Goal: Task Accomplishment & Management: Manage account settings

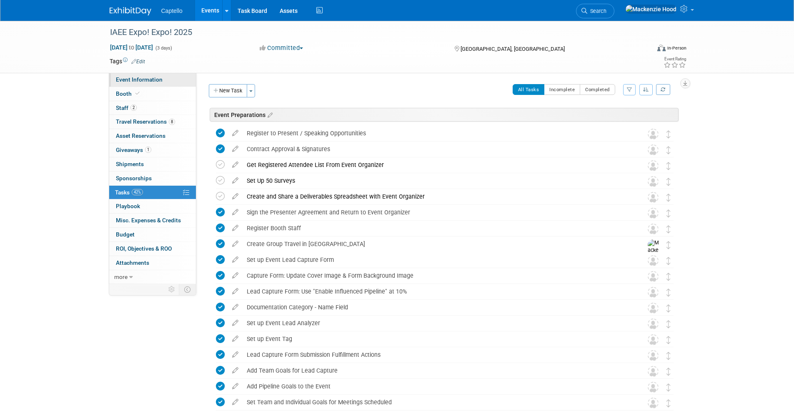
click at [163, 77] on link "Event Information" at bounding box center [152, 80] width 87 height 14
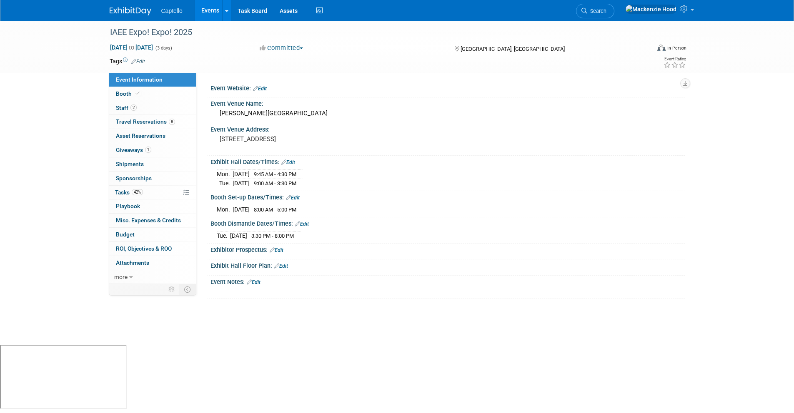
click at [120, 11] on img at bounding box center [131, 11] width 42 height 8
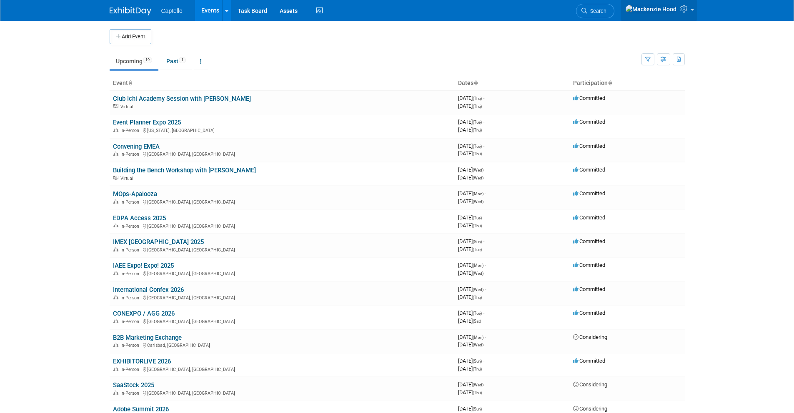
click at [683, 9] on icon at bounding box center [685, 9] width 10 height 8
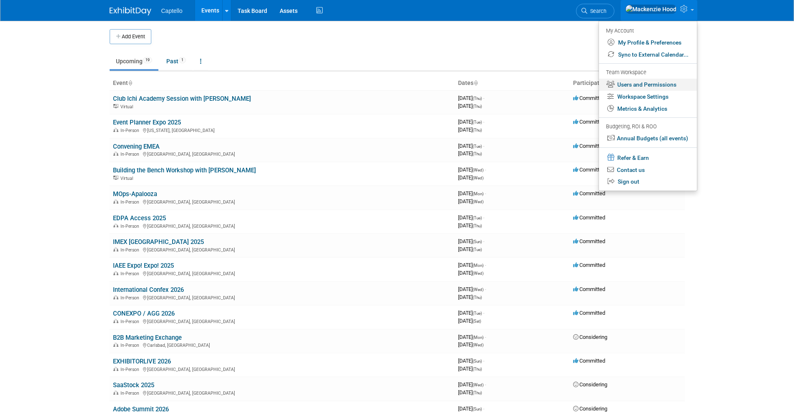
click at [621, 81] on link "Users and Permissions" at bounding box center [648, 85] width 98 height 12
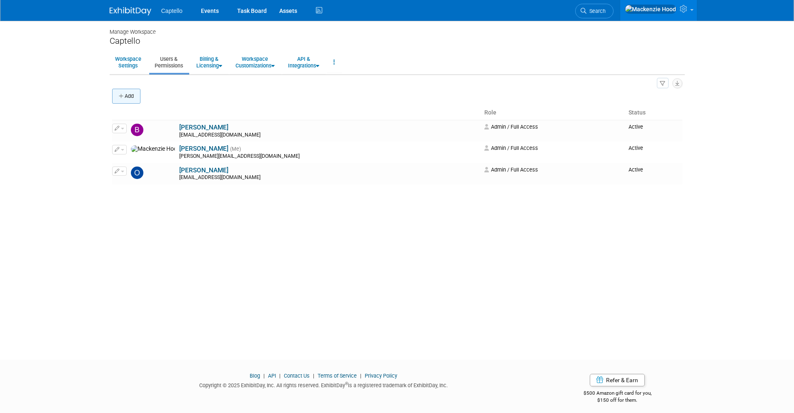
click at [133, 92] on button "Add" at bounding box center [126, 96] width 28 height 15
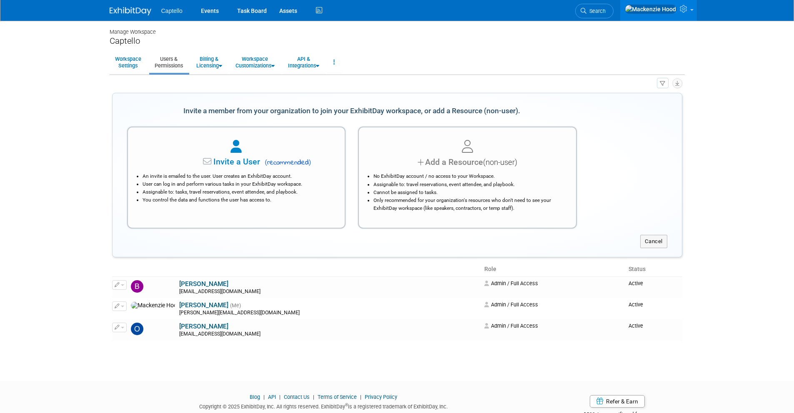
click at [209, 126] on div "Invite a User ( recommended ) An invite is emailed to the user. User creates an…" at bounding box center [236, 174] width 231 height 108
click at [210, 139] on div at bounding box center [236, 147] width 196 height 18
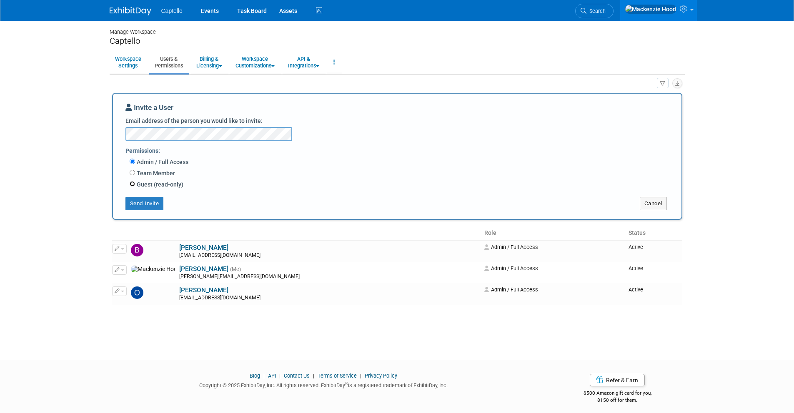
click at [133, 183] on input "Guest (read-only)" at bounding box center [132, 183] width 5 height 5
radio input "true"
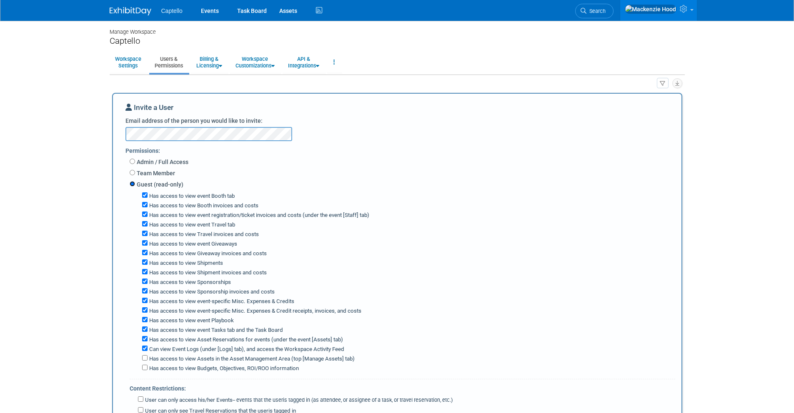
click at [133, 183] on input "Guest (read-only)" at bounding box center [132, 183] width 5 height 5
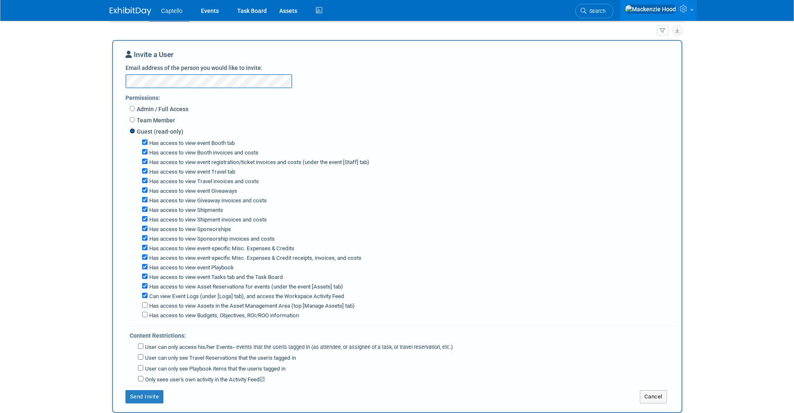
scroll to position [54, 0]
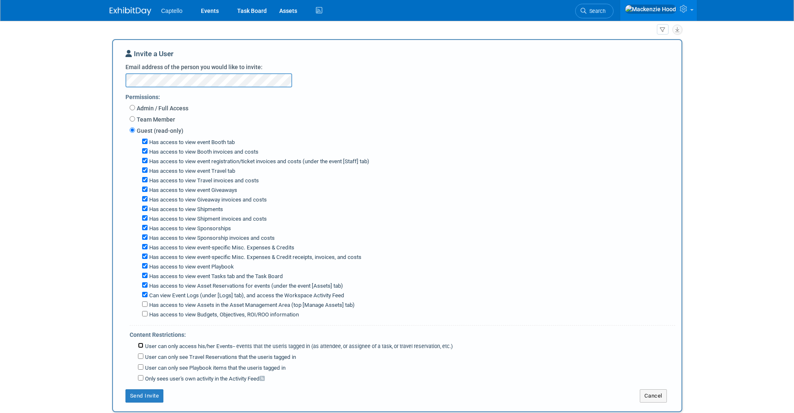
click at [140, 345] on input "User can only access his/her Events -- events that the user either created, or …" at bounding box center [140, 345] width 5 height 5
checkbox input "true"
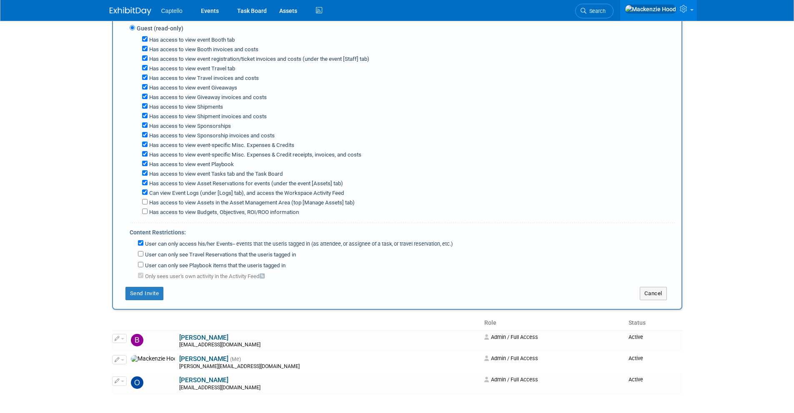
scroll to position [152, 0]
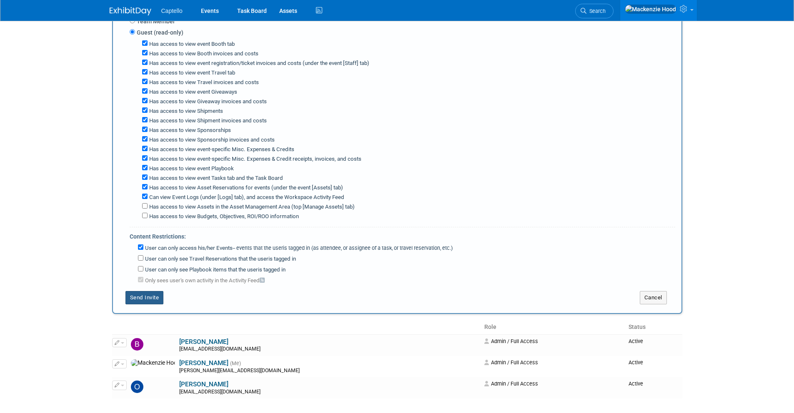
click at [154, 296] on button "Send Invite" at bounding box center [144, 297] width 38 height 13
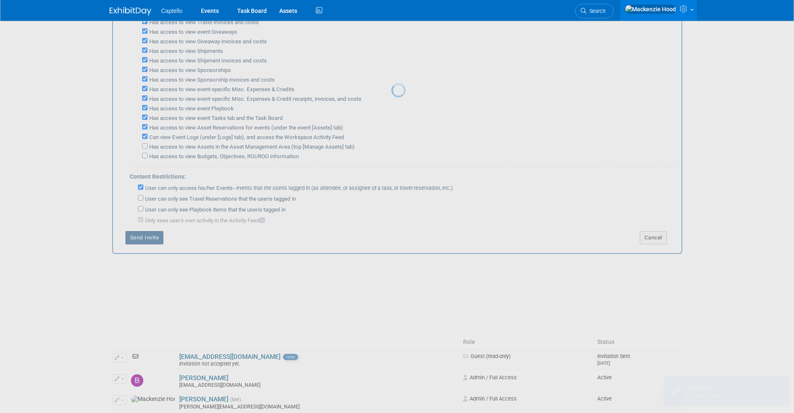
scroll to position [0, 0]
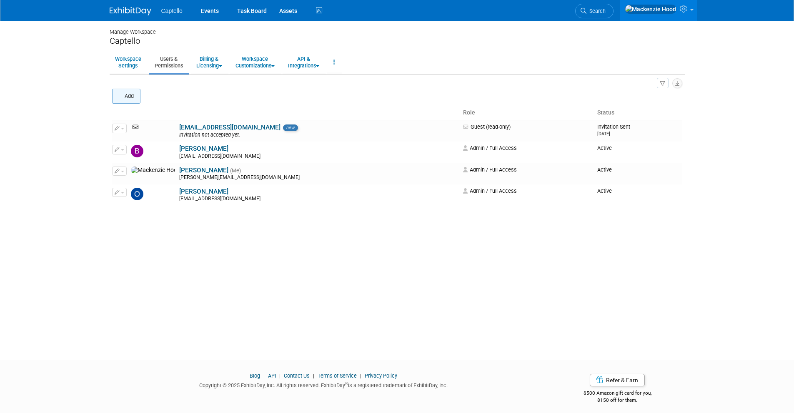
click at [130, 96] on button "Add" at bounding box center [126, 96] width 28 height 15
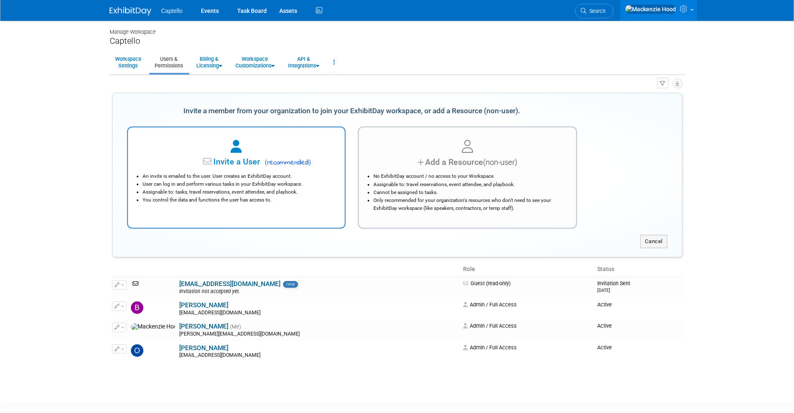
click at [170, 145] on div at bounding box center [236, 147] width 196 height 18
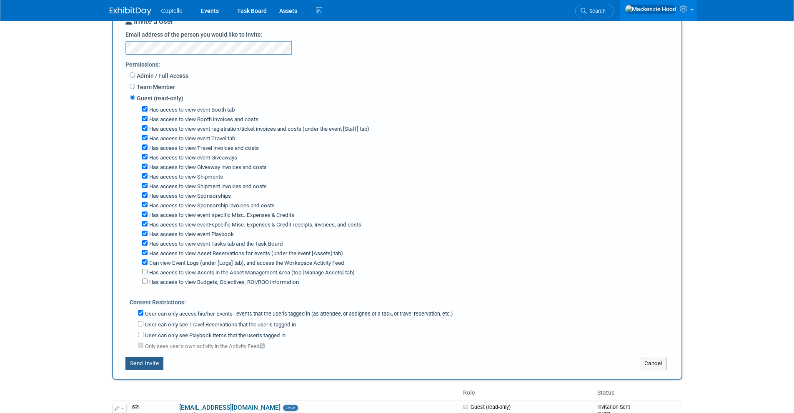
scroll to position [87, 0]
click at [132, 362] on button "Send Invite" at bounding box center [144, 363] width 38 height 13
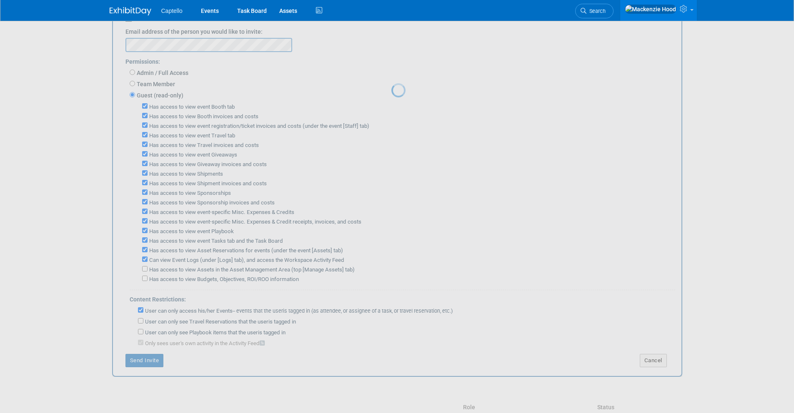
scroll to position [5, 0]
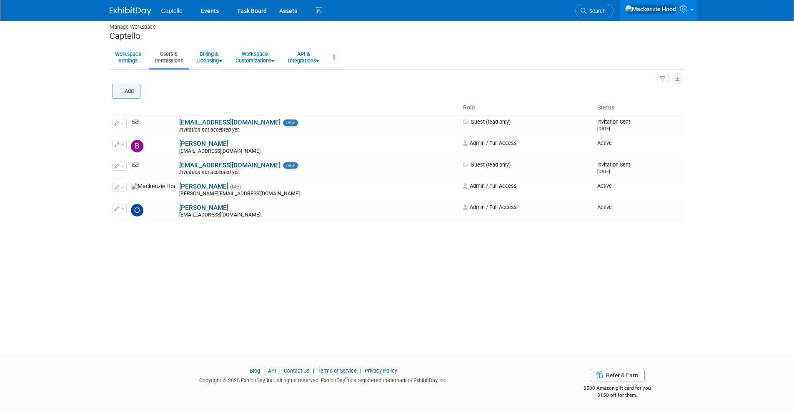
click at [119, 88] on button "Add" at bounding box center [126, 91] width 28 height 15
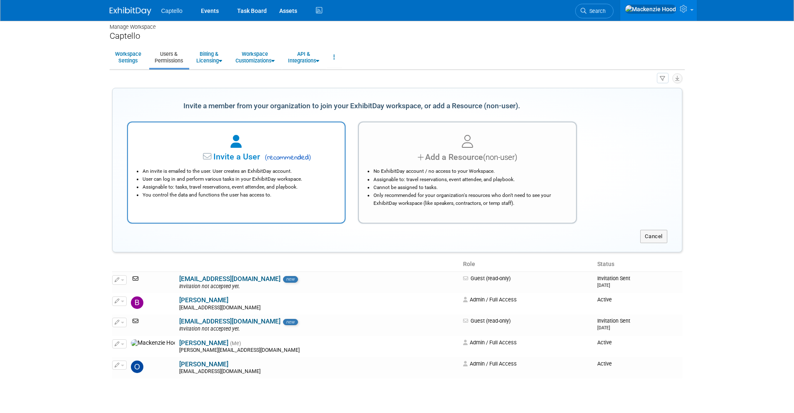
click at [238, 144] on icon at bounding box center [235, 141] width 11 height 13
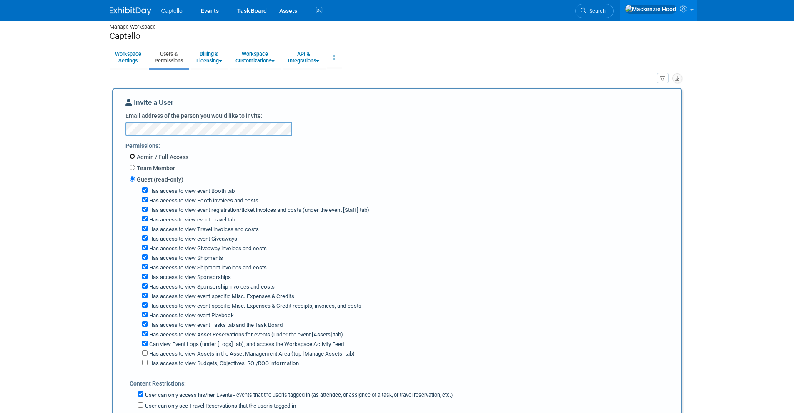
click at [133, 156] on input "Admin / Full Access" at bounding box center [132, 156] width 5 height 5
radio input "true"
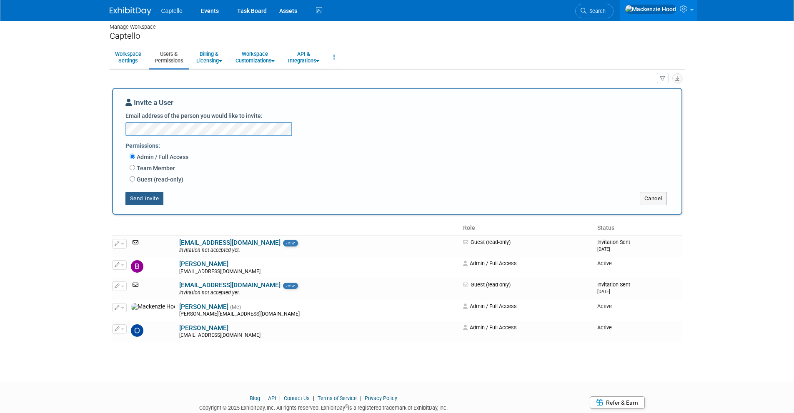
click at [146, 199] on button "Send Invite" at bounding box center [144, 198] width 38 height 13
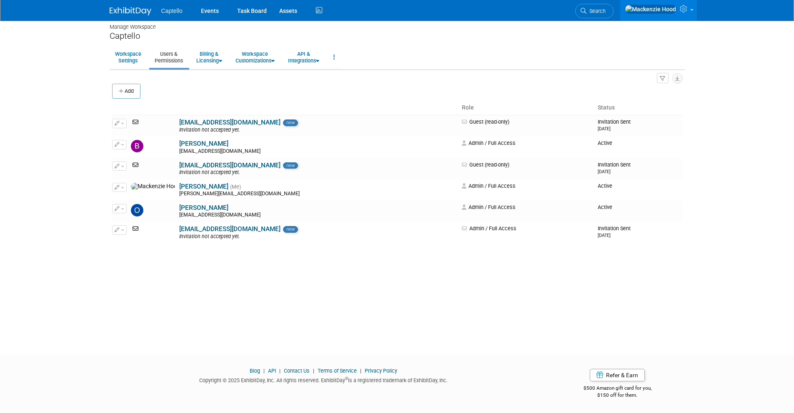
click at [117, 8] on img at bounding box center [131, 11] width 42 height 8
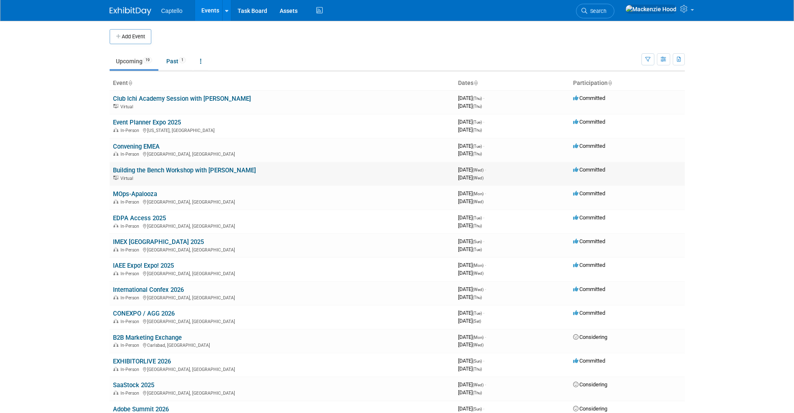
click at [129, 169] on link "Building the Bench Workshop with [PERSON_NAME]" at bounding box center [184, 171] width 143 height 8
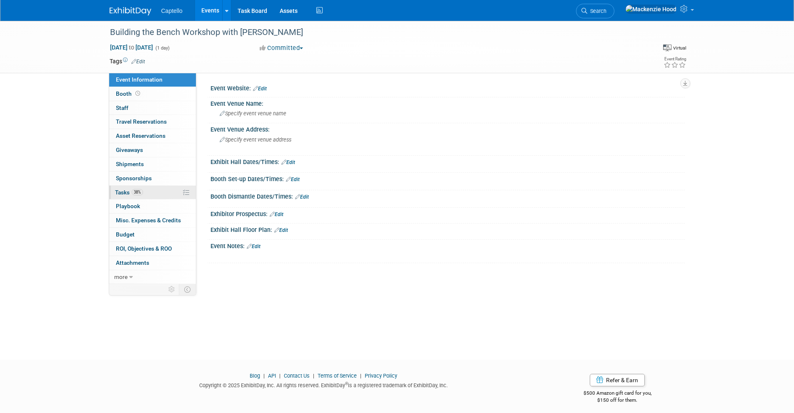
click at [157, 193] on link "38% Tasks 38%" at bounding box center [152, 193] width 87 height 14
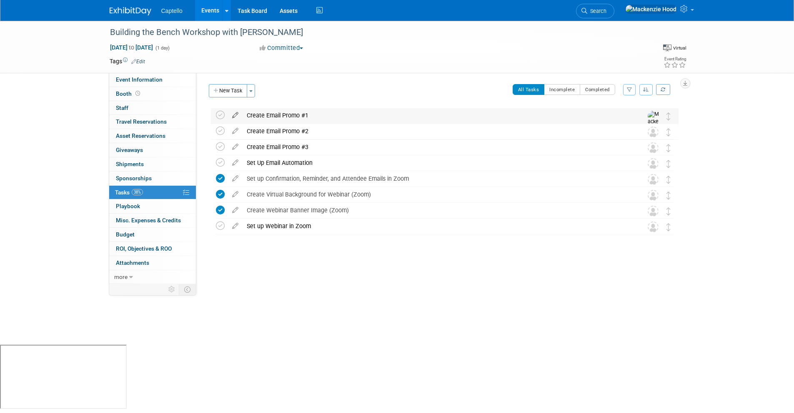
click at [234, 112] on icon at bounding box center [235, 113] width 15 height 10
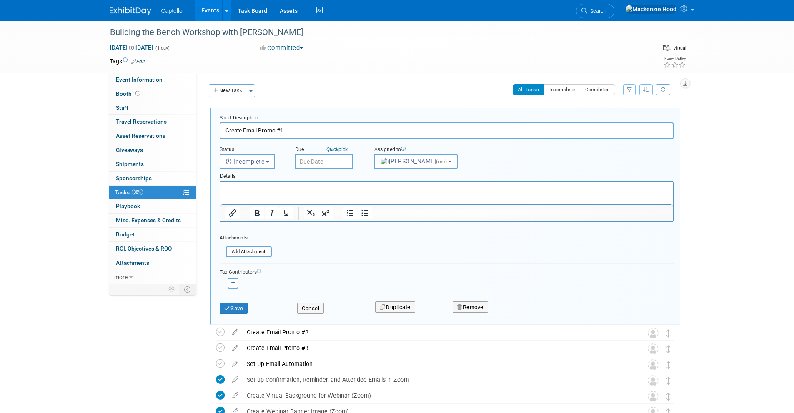
click at [287, 193] on html at bounding box center [446, 187] width 452 height 11
click at [287, 188] on p "To enrich screen reader interactions, please activate Accessibility in Grammarl…" at bounding box center [446, 189] width 443 height 8
paste body "To enrich screen reader interactions, please activate Accessibility in Grammarl…"
click at [232, 310] on button "Save" at bounding box center [234, 309] width 28 height 12
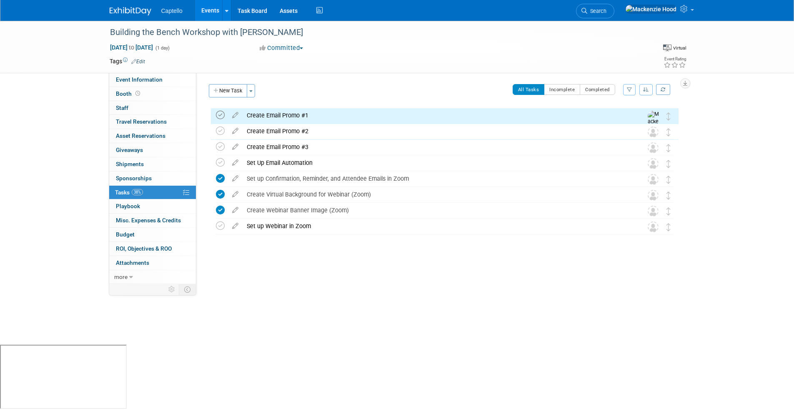
click at [218, 115] on icon at bounding box center [220, 115] width 9 height 9
